Goal: Task Accomplishment & Management: Manage account settings

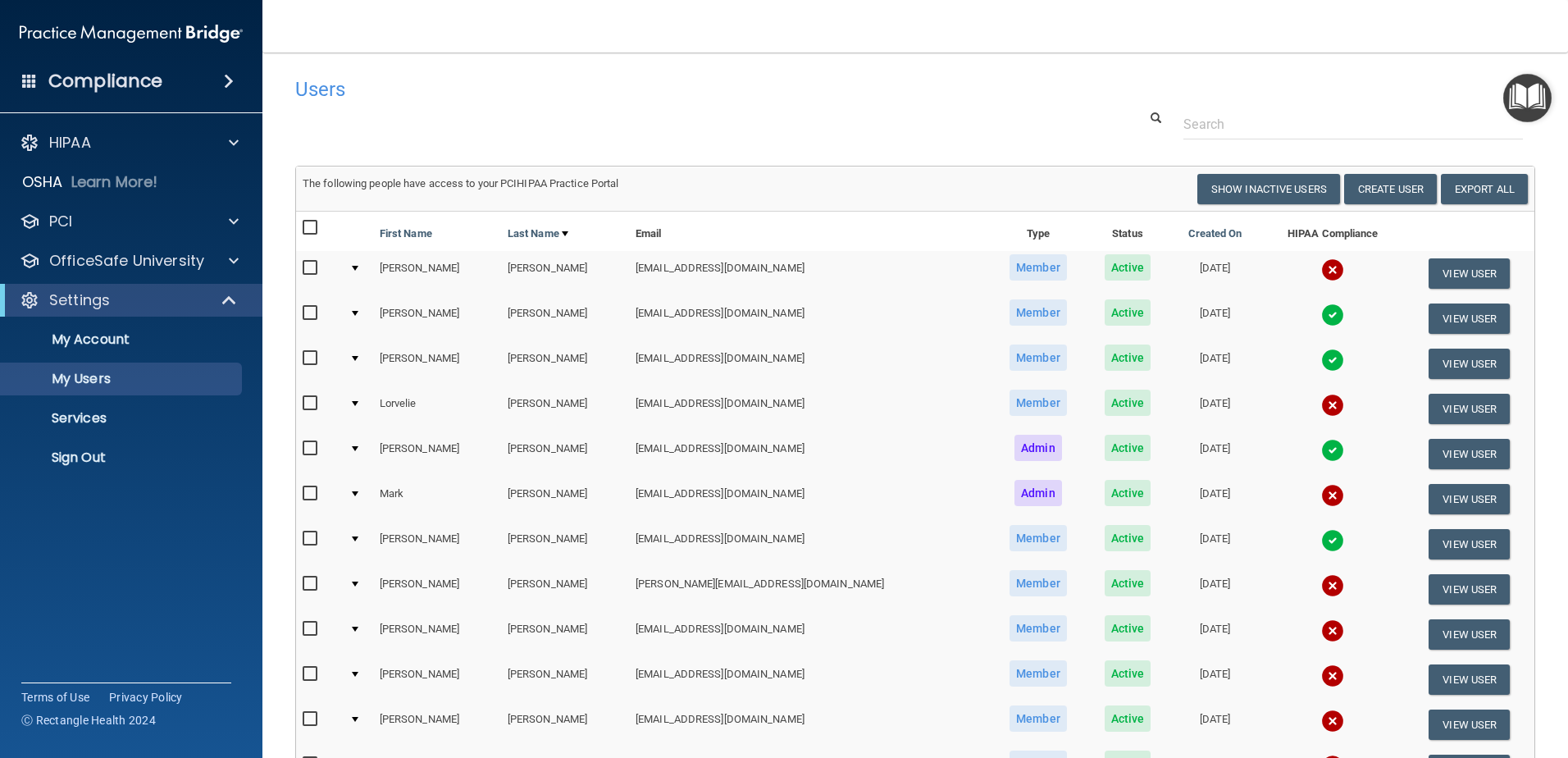
select select "20"
click at [81, 463] on p "Sign Out" at bounding box center [122, 458] width 224 height 17
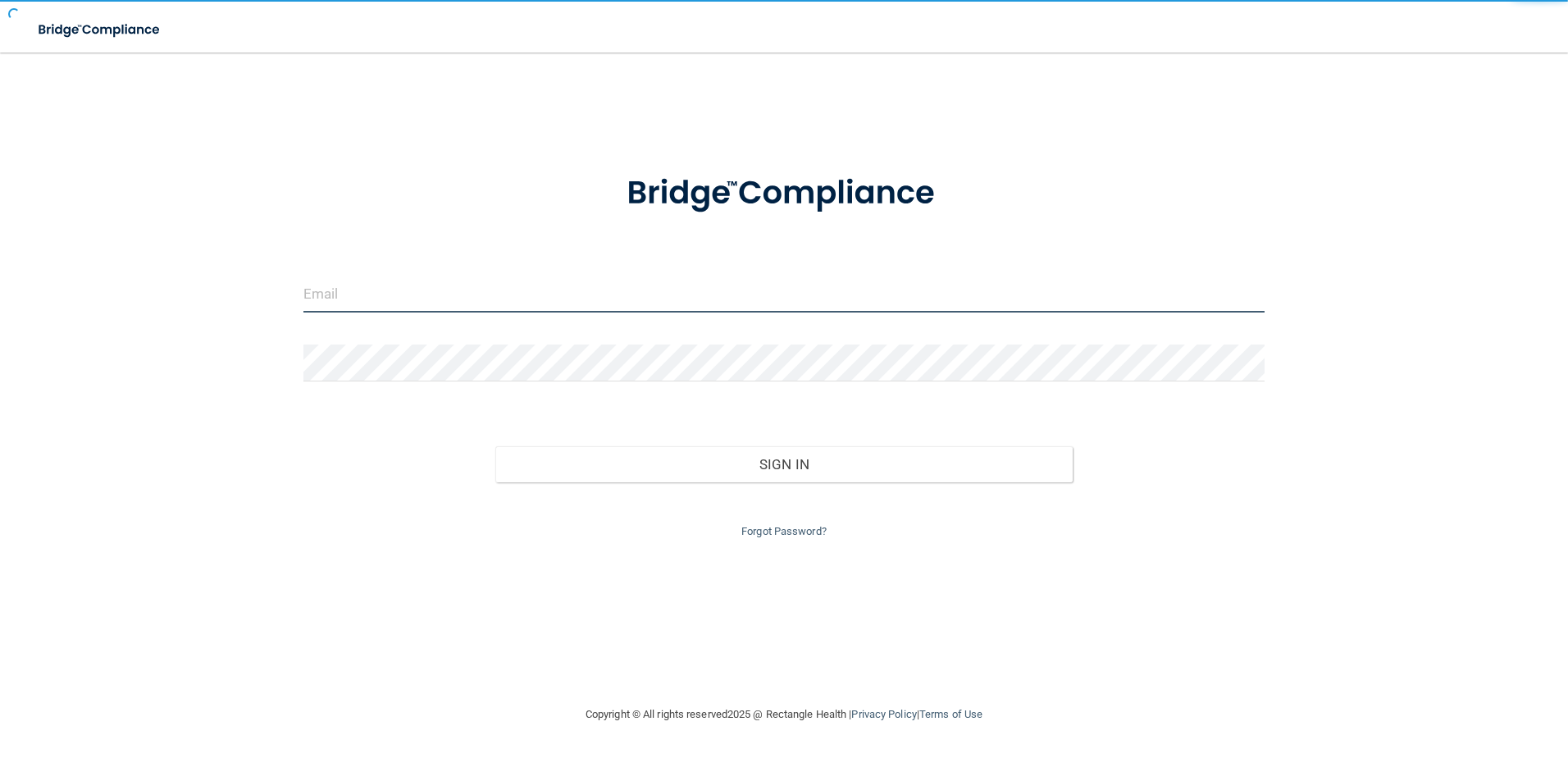
type input "[EMAIL_ADDRESS][DOMAIN_NAME]"
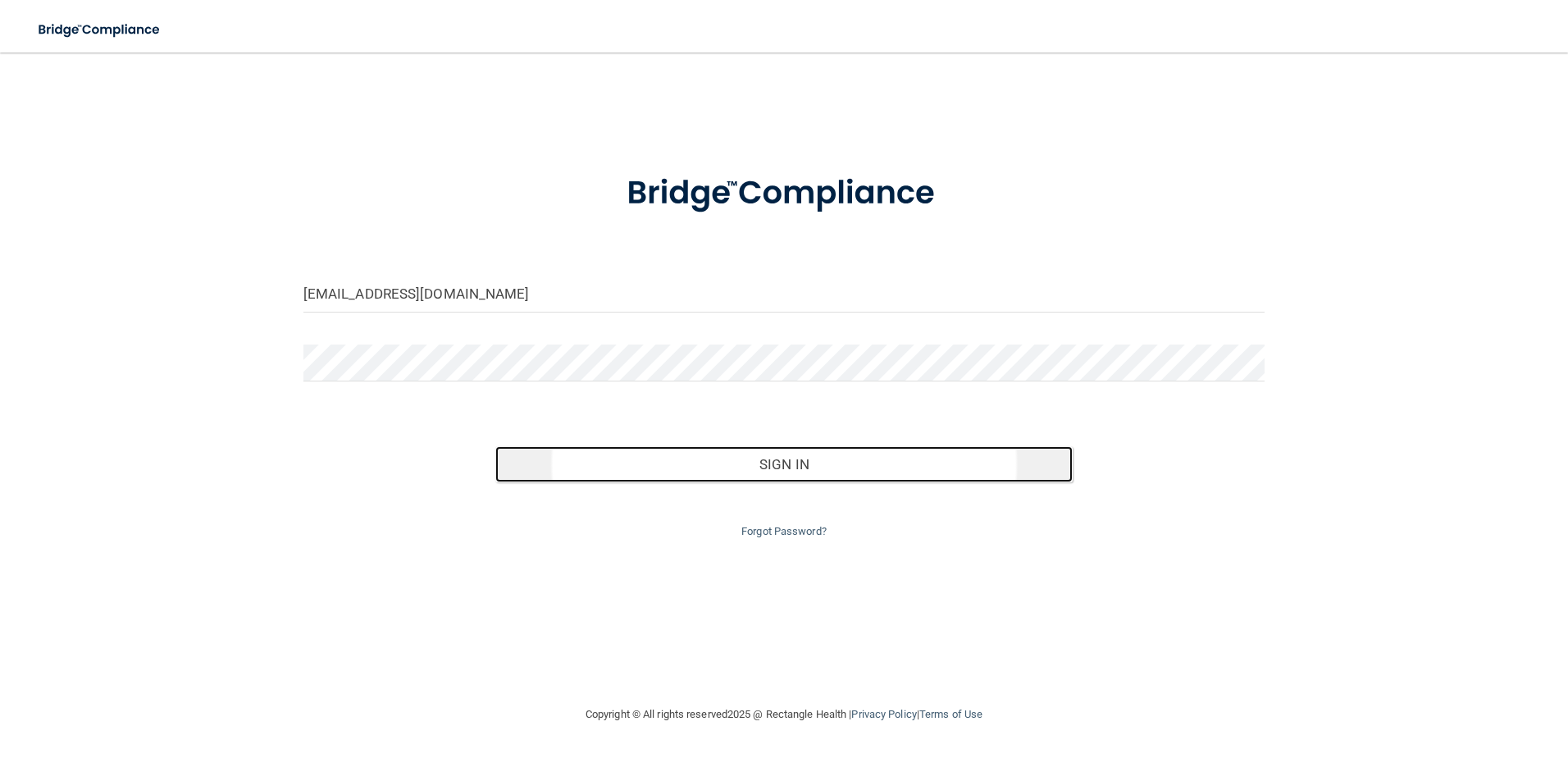
click at [785, 462] on button "Sign In" at bounding box center [783, 464] width 577 height 36
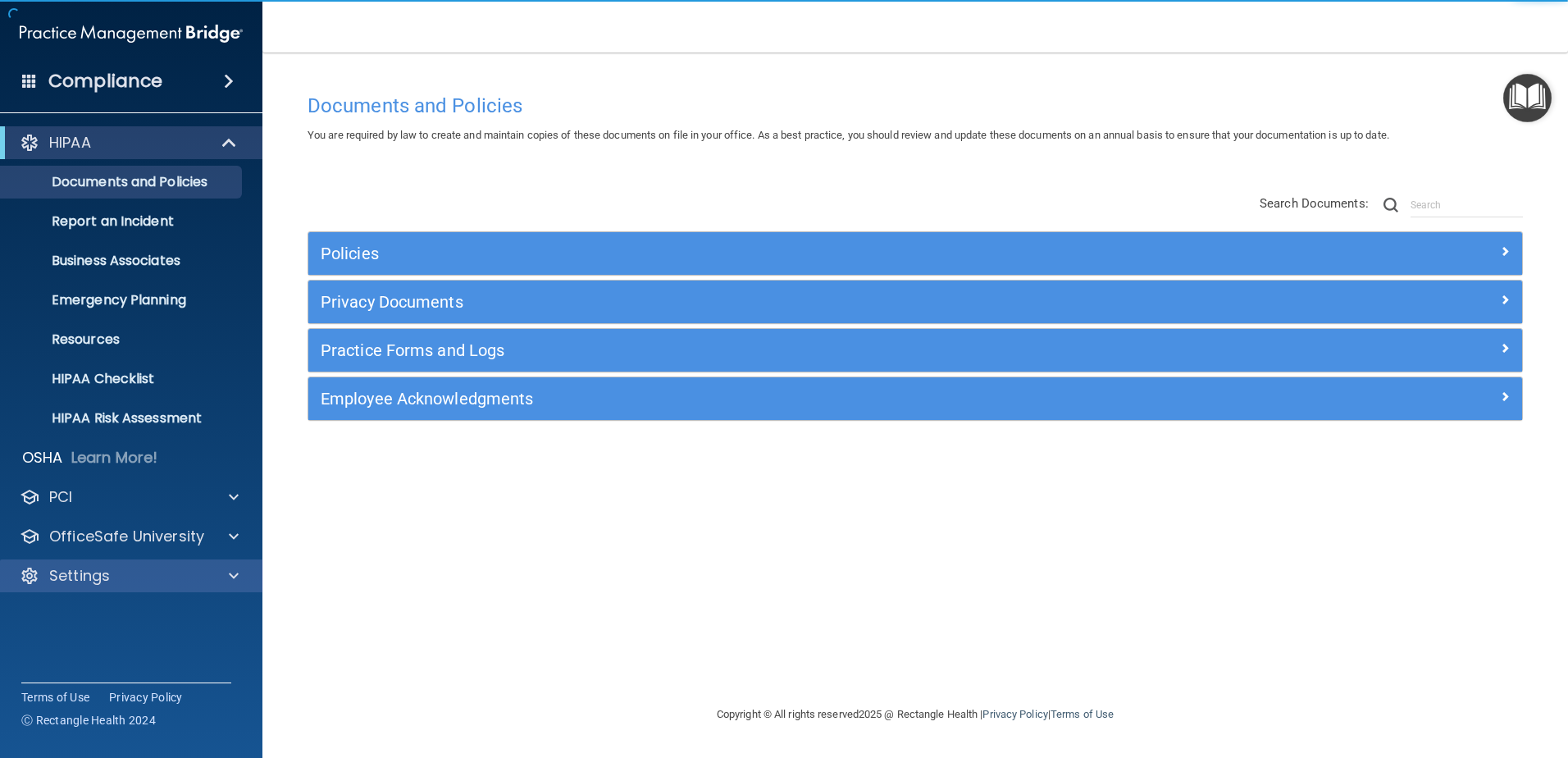
click at [100, 587] on div "Settings" at bounding box center [132, 576] width 264 height 33
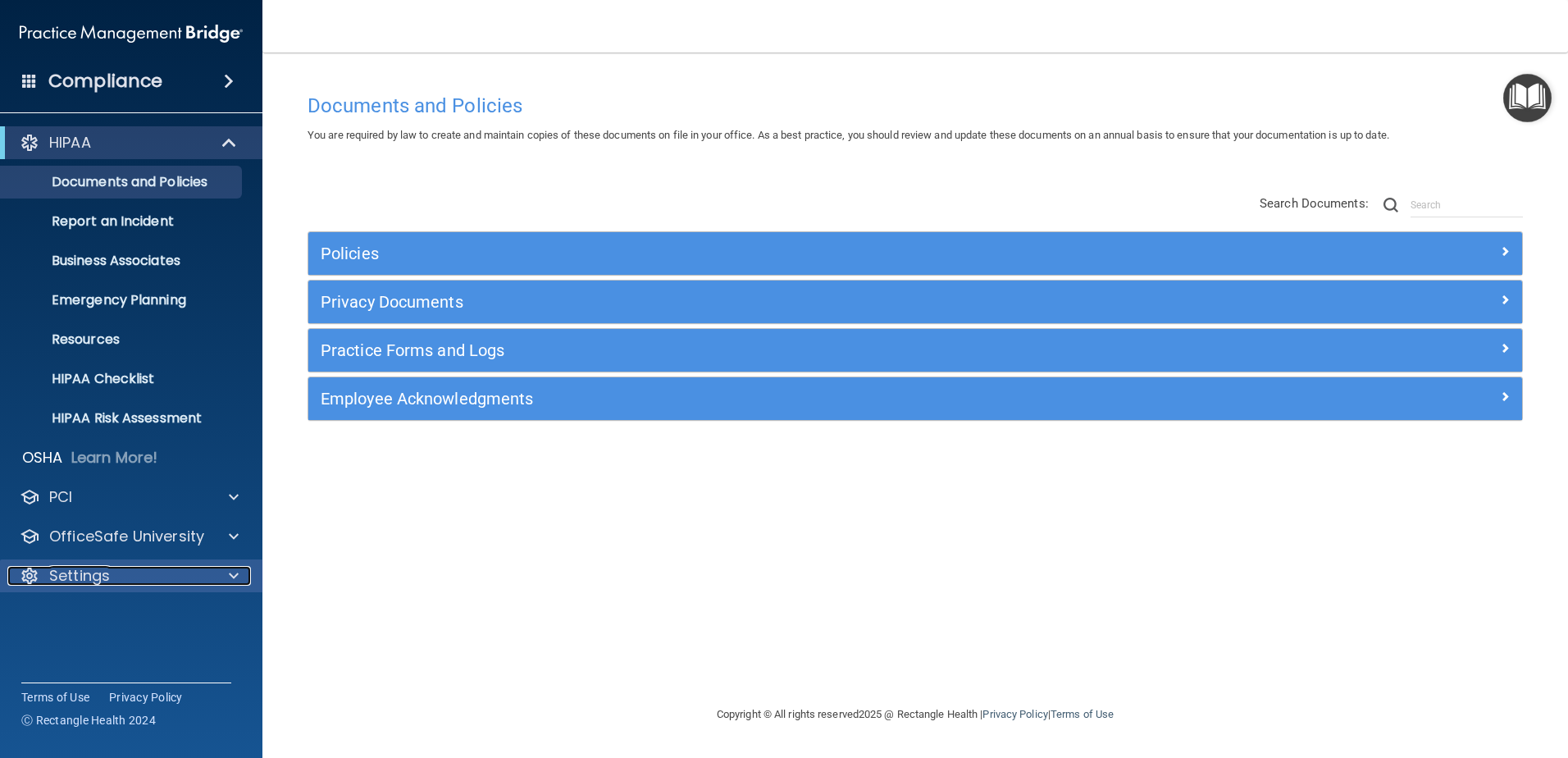
drag, startPoint x: 237, startPoint y: 576, endPoint x: 220, endPoint y: 593, distance: 24.0
click at [237, 577] on span at bounding box center [233, 575] width 10 height 20
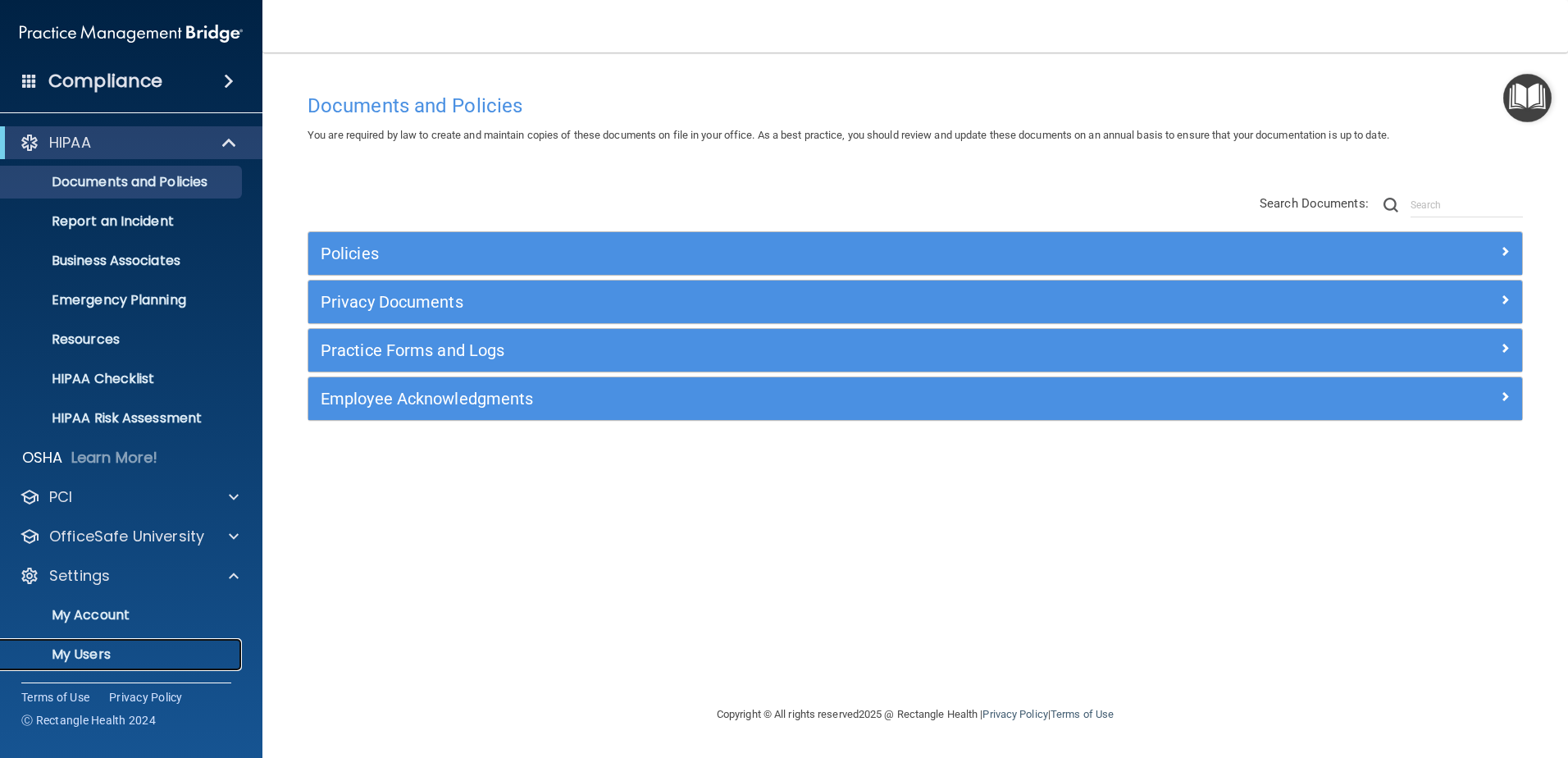
click at [88, 648] on p "My Users" at bounding box center [122, 654] width 224 height 17
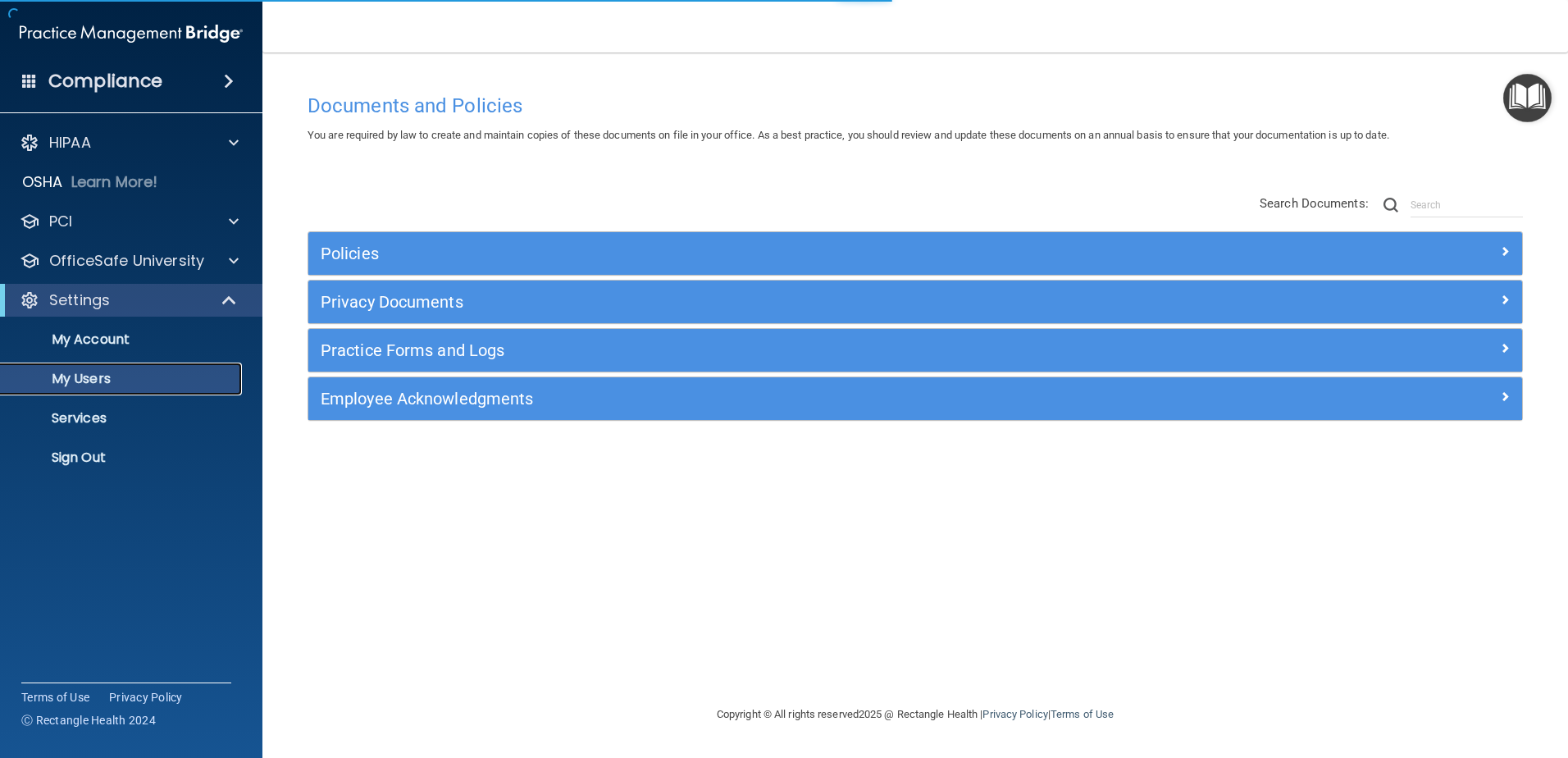
select select "20"
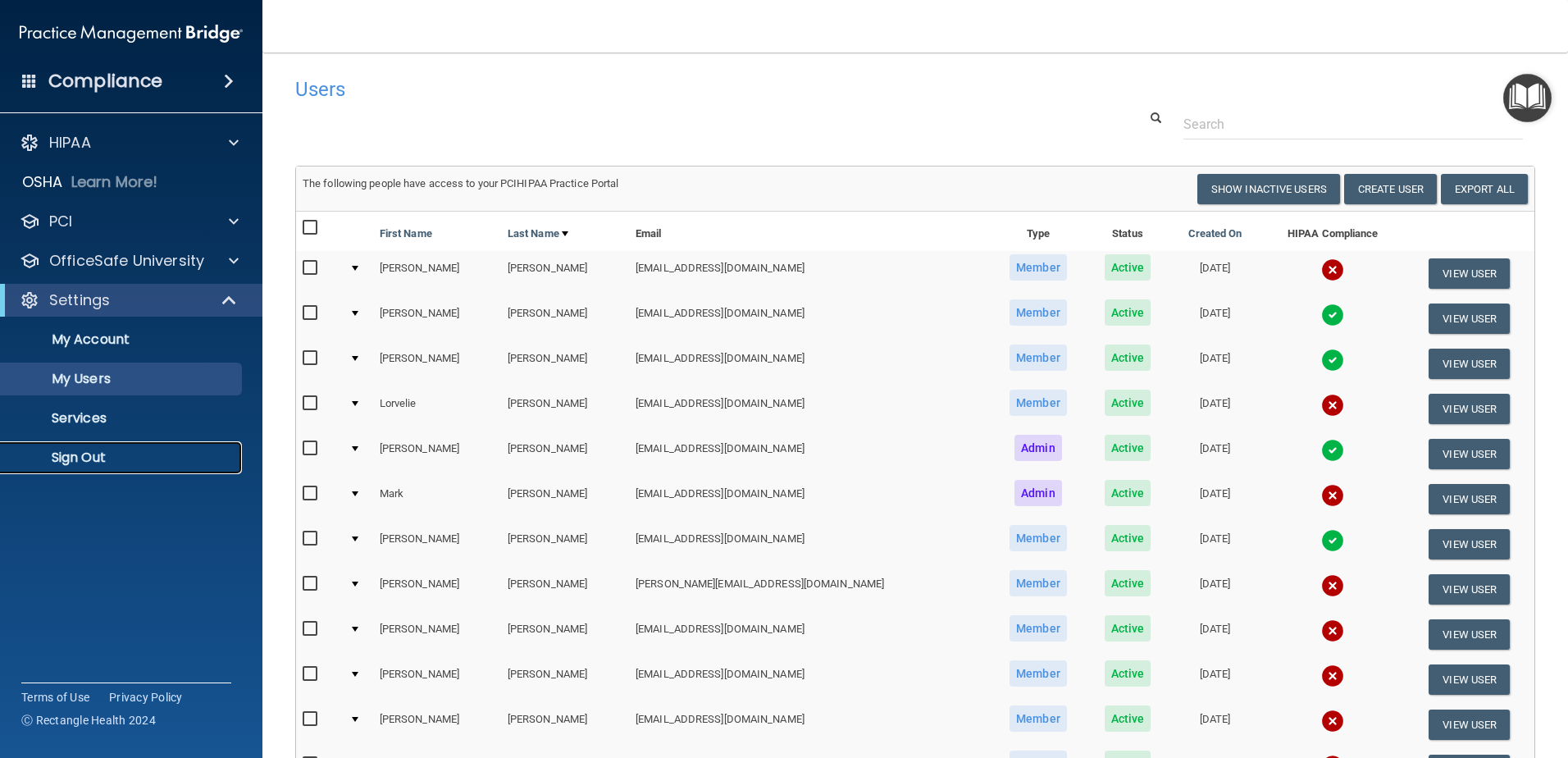
click at [54, 454] on p "Sign Out" at bounding box center [122, 458] width 224 height 17
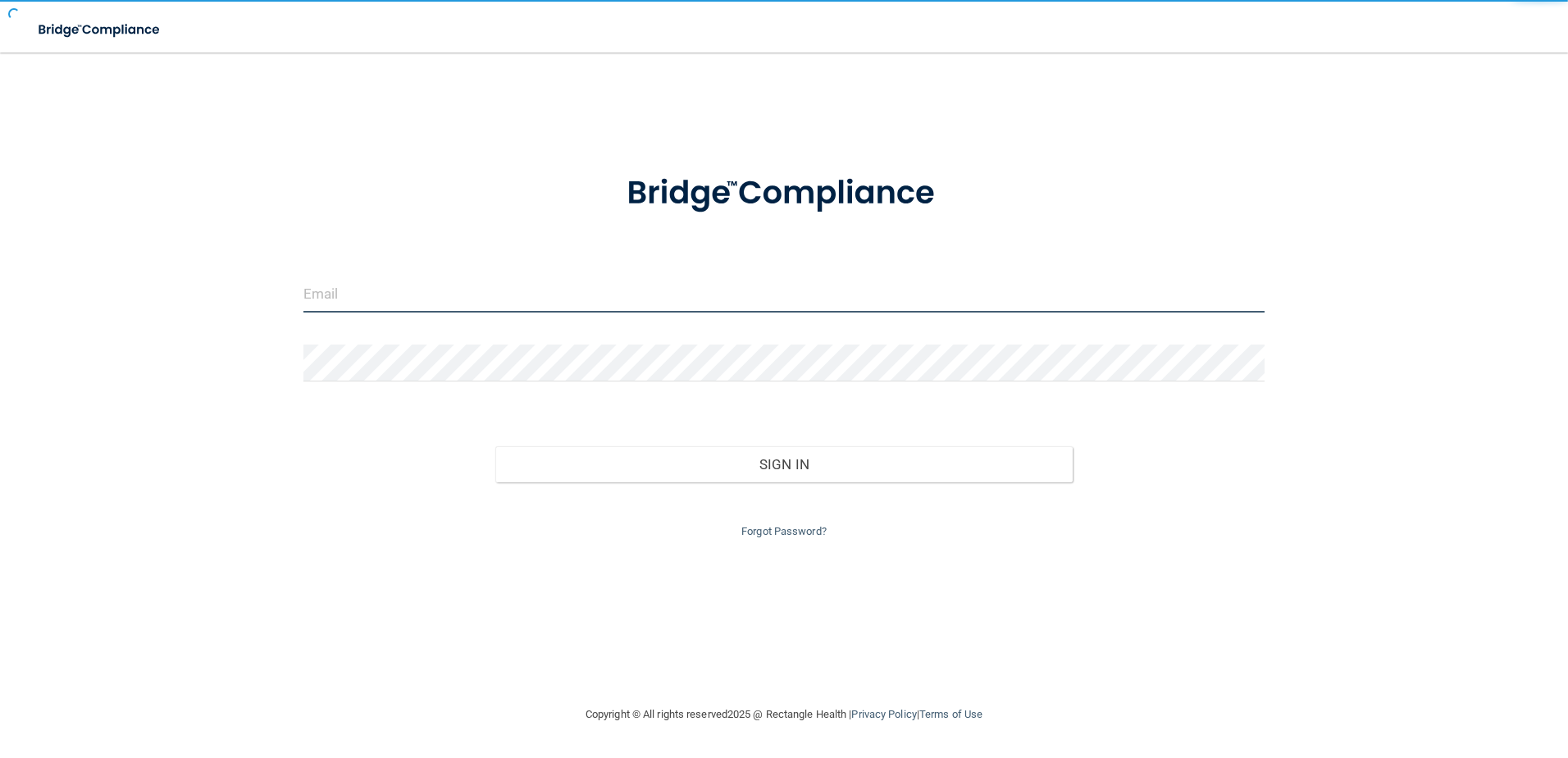
type input "[EMAIL_ADDRESS][DOMAIN_NAME]"
